Goal: Information Seeking & Learning: Learn about a topic

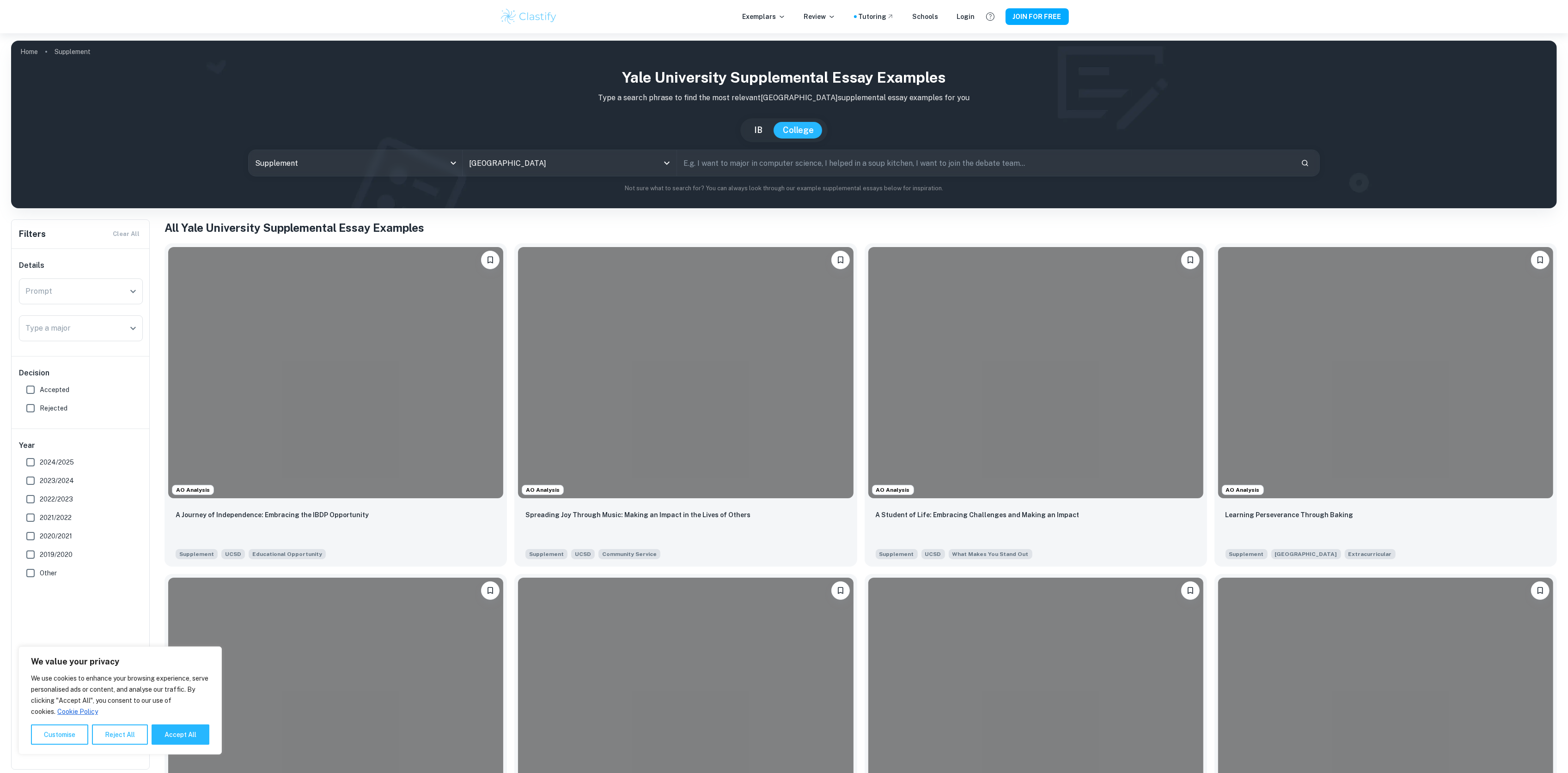
click at [911, 168] on input "text" at bounding box center [984, 163] width 616 height 25
type input "environment"
click at [294, 519] on div "Preserving Biodiversity: A Call to Action" at bounding box center [336, 524] width 321 height 32
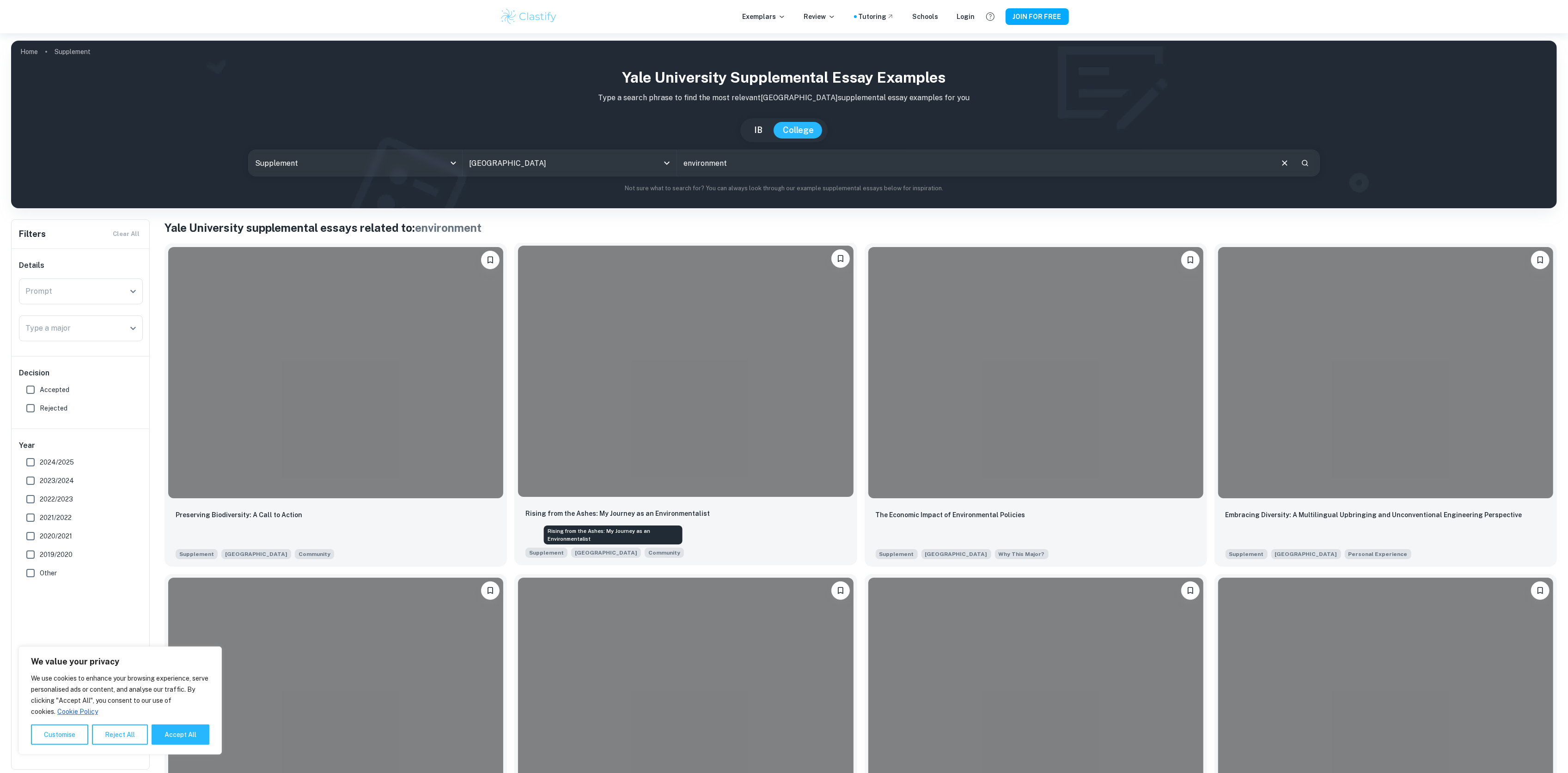
click at [677, 509] on p "Rising from the Ashes: My Journey as an Environmentalist" at bounding box center [617, 514] width 184 height 10
click at [996, 517] on p "The Economic Impact of Environmental Policies" at bounding box center [951, 514] width 149 height 10
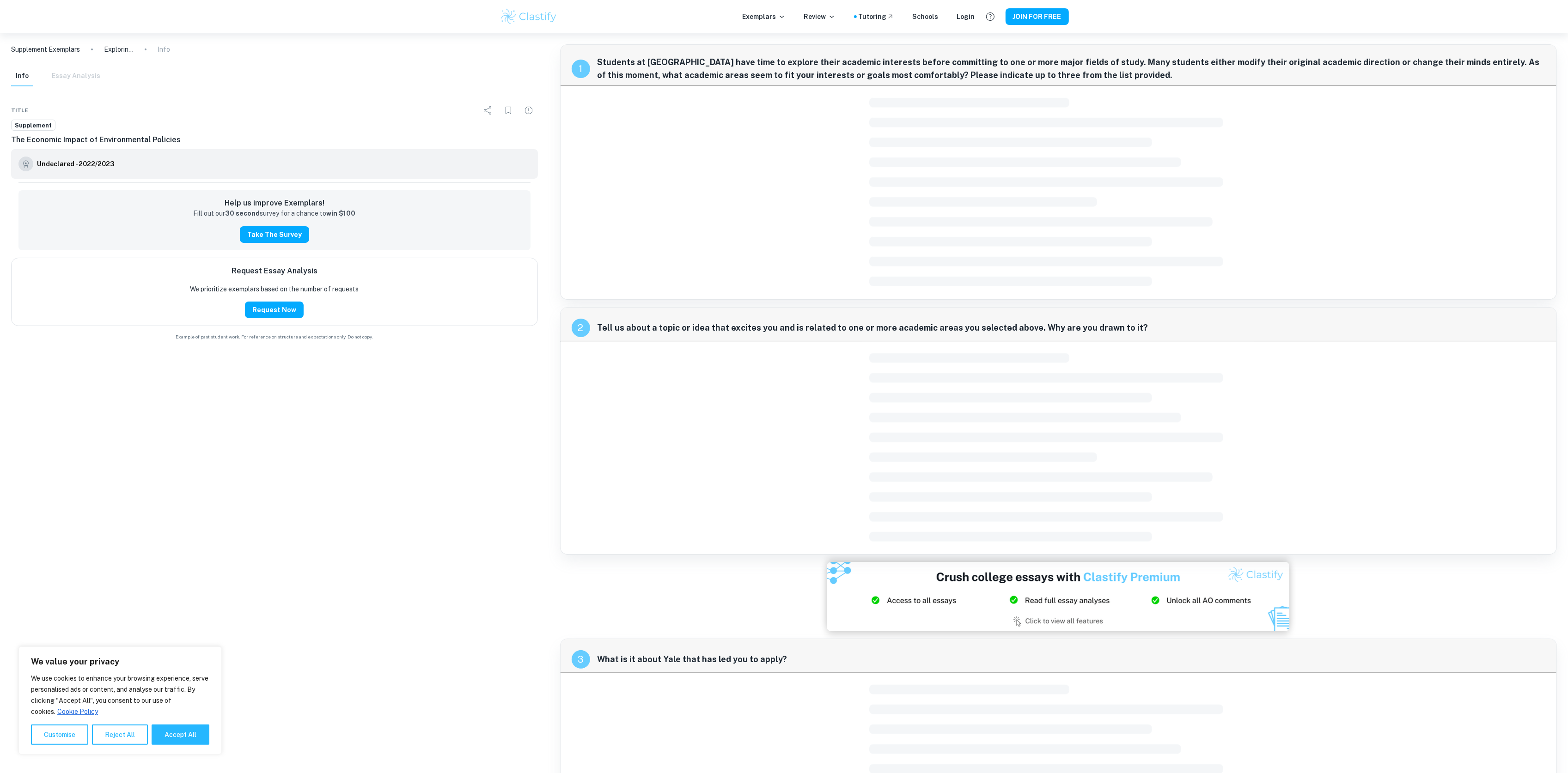
scroll to position [22, 0]
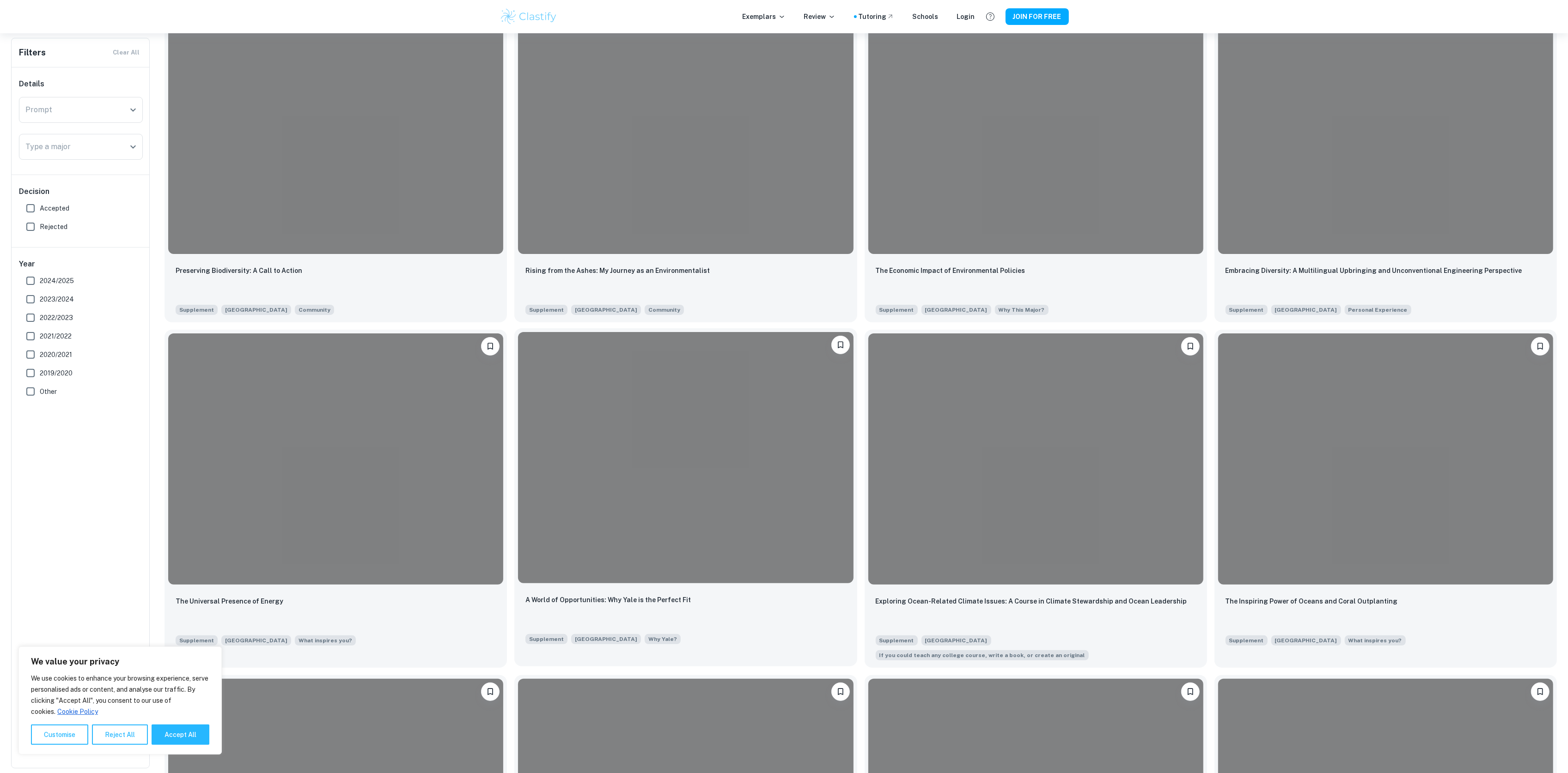
scroll to position [246, 0]
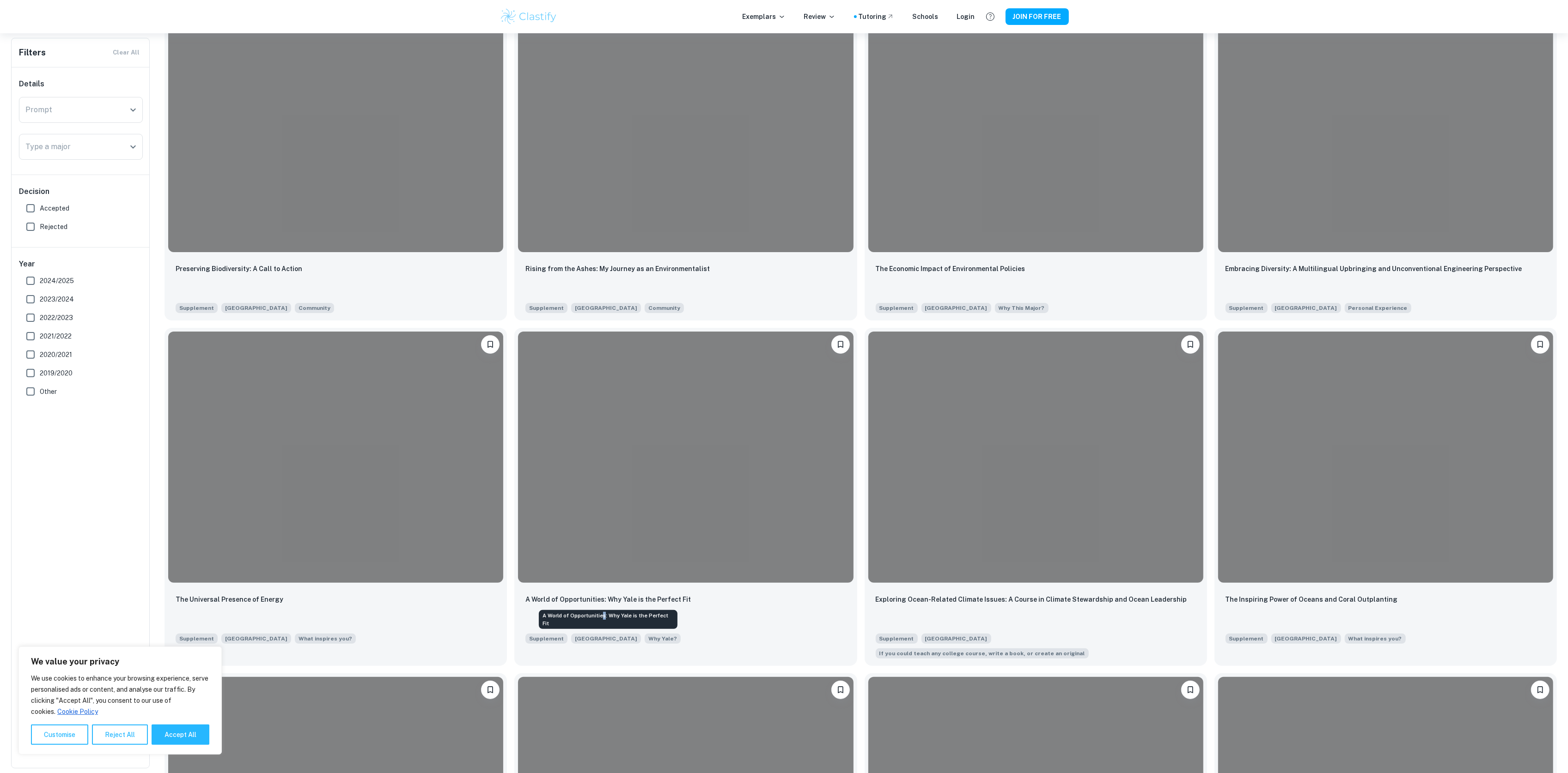
click at [601, 607] on div "A World of Opportunities: Why Yale is the Perfect Fit" at bounding box center [608, 616] width 140 height 26
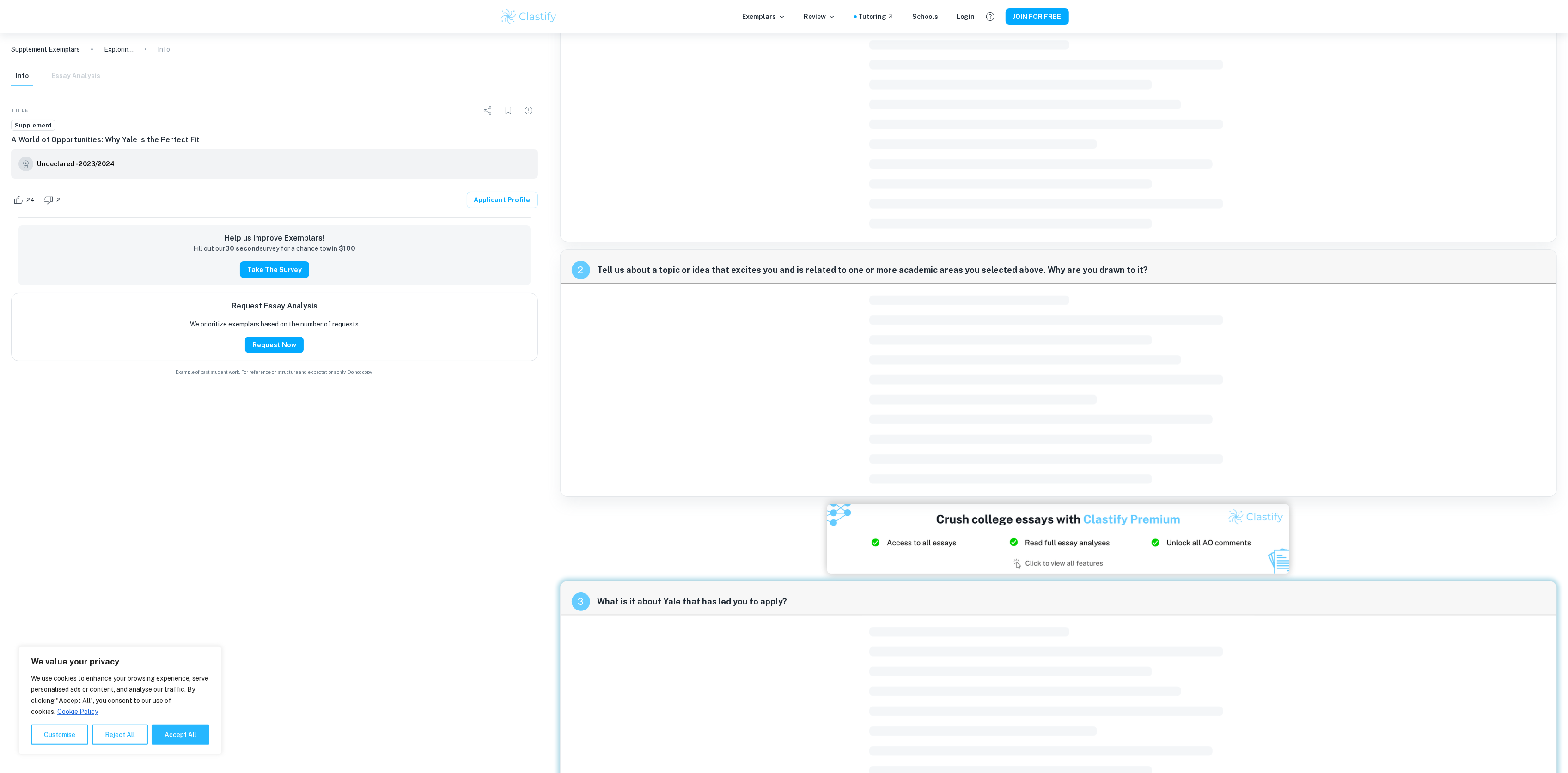
scroll to position [46, 0]
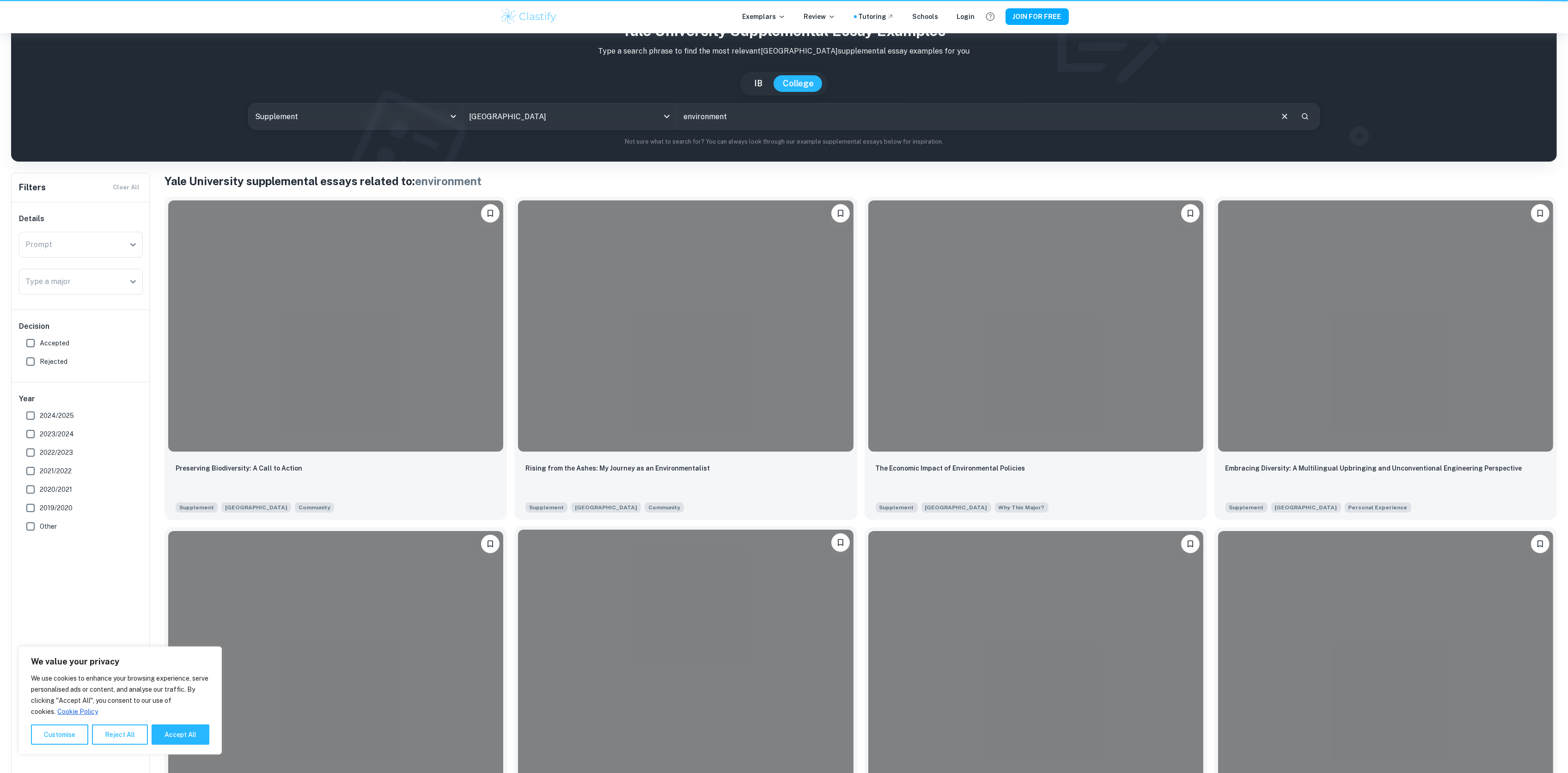
scroll to position [246, 0]
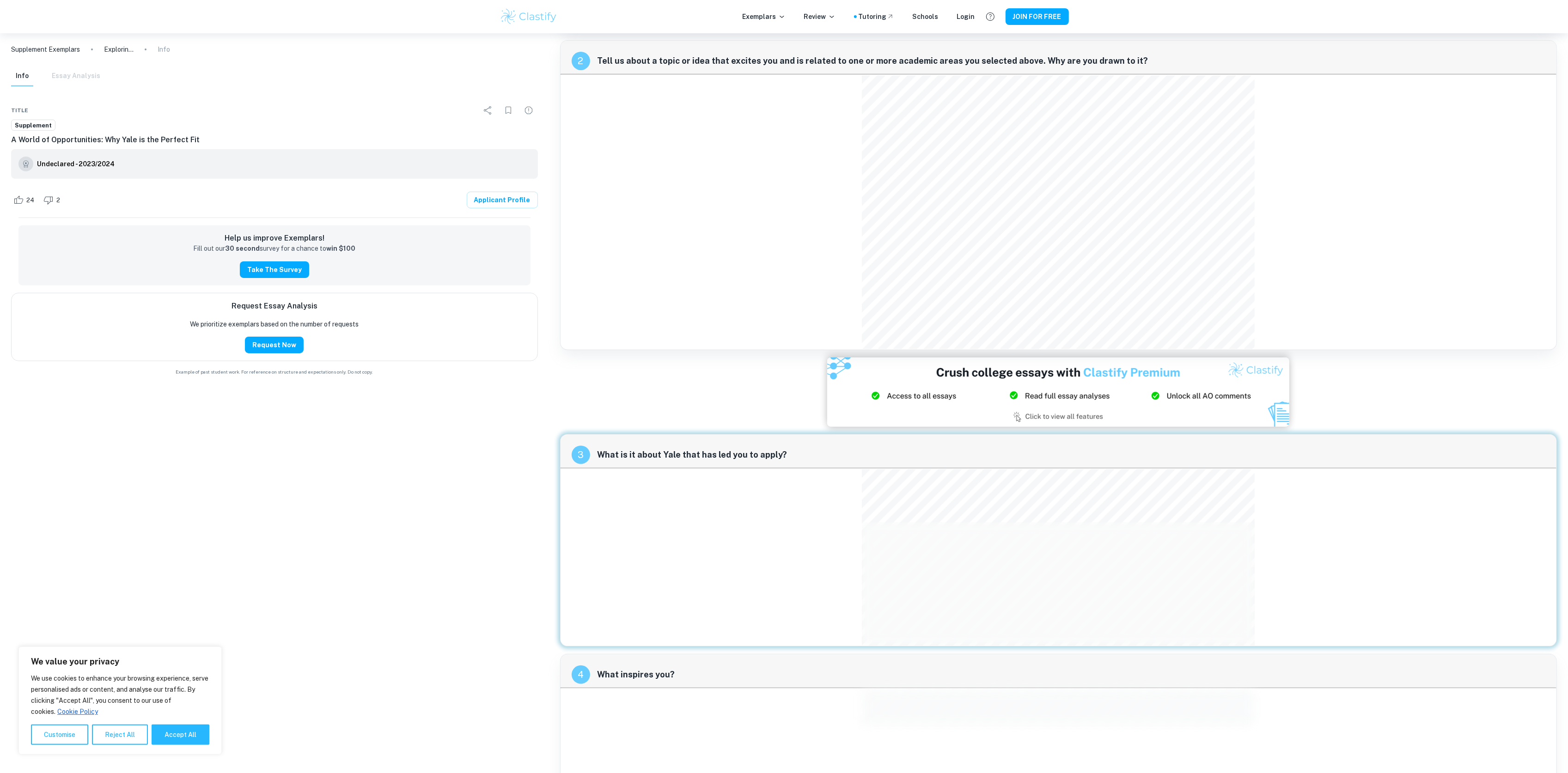
scroll to position [108, 0]
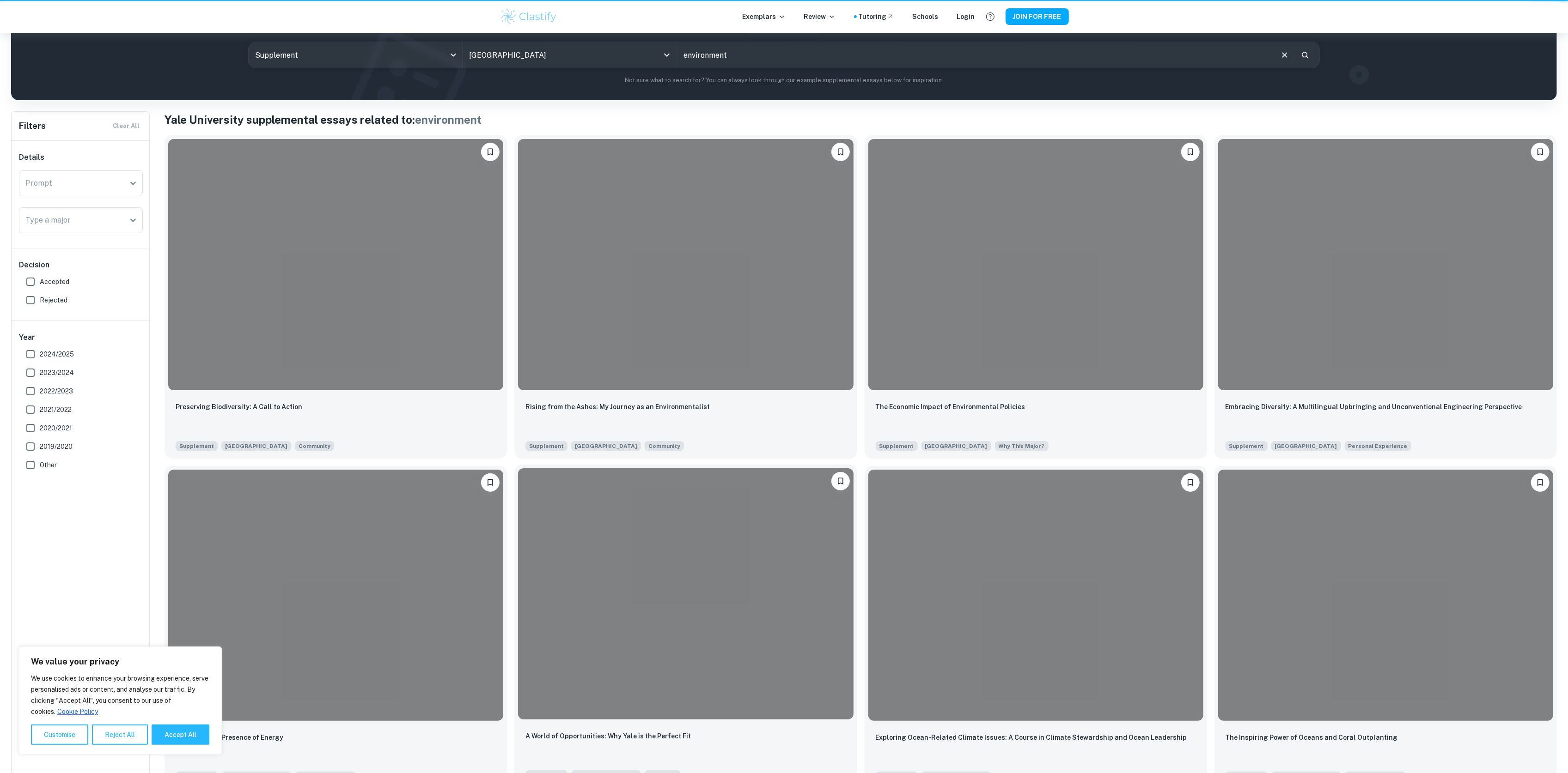
scroll to position [246, 0]
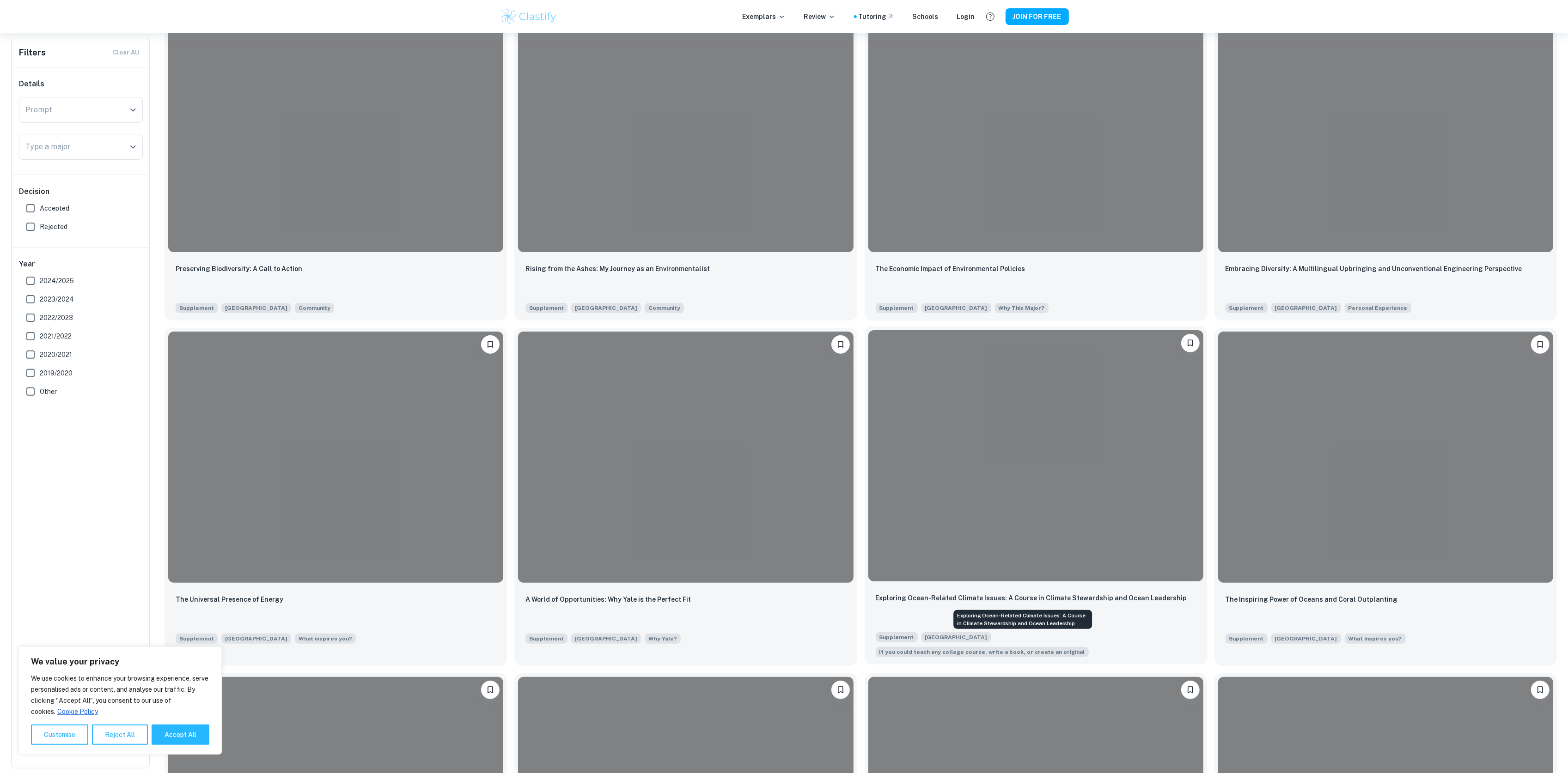
click at [1069, 598] on p "Exploring Ocean-Related Climate Issues: A Course in Climate Stewardship and Oce…" at bounding box center [1032, 598] width 311 height 10
